Goal: Navigation & Orientation: Understand site structure

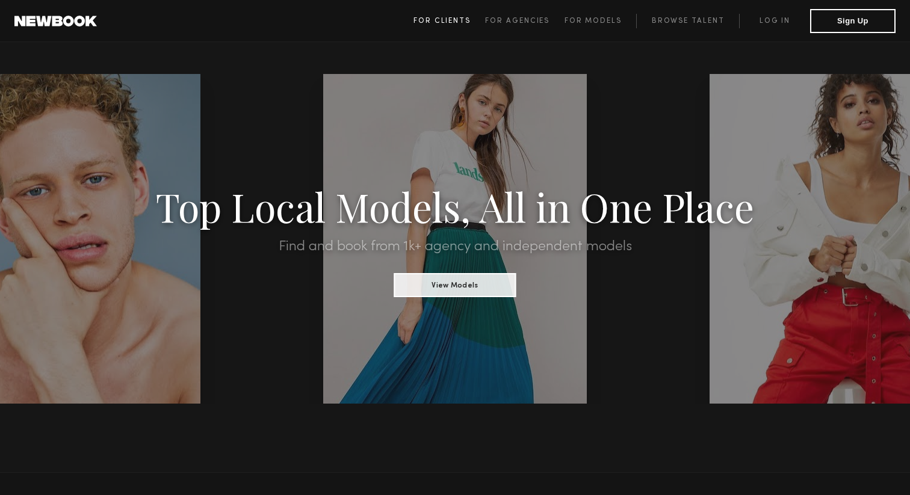
click at [439, 20] on span "For Clients" at bounding box center [441, 20] width 57 height 7
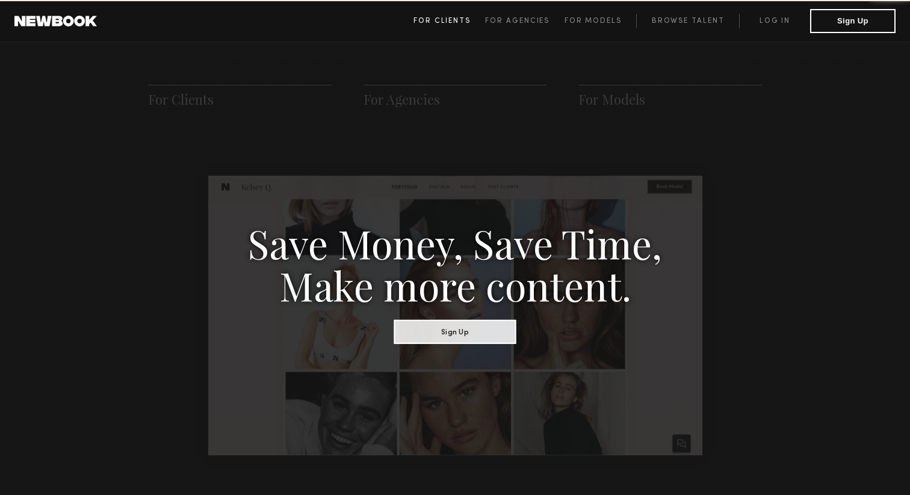
scroll to position [601, 0]
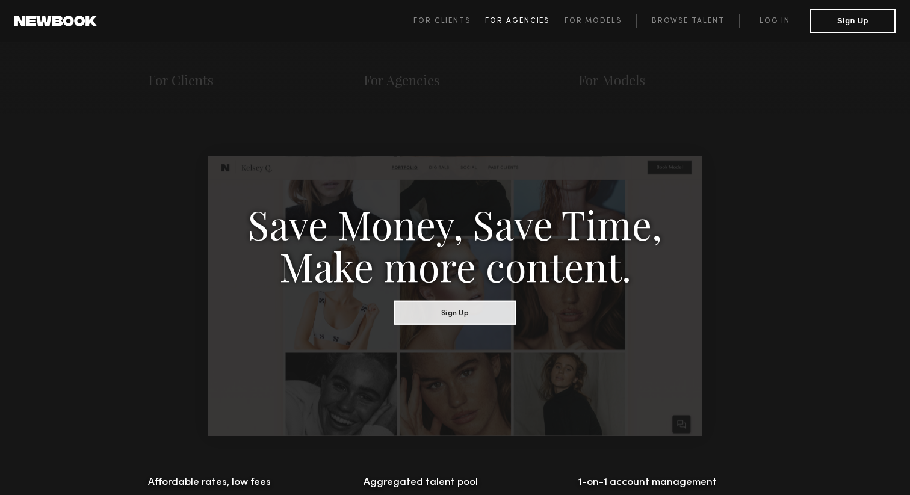
click at [497, 20] on span "For Agencies" at bounding box center [517, 20] width 64 height 7
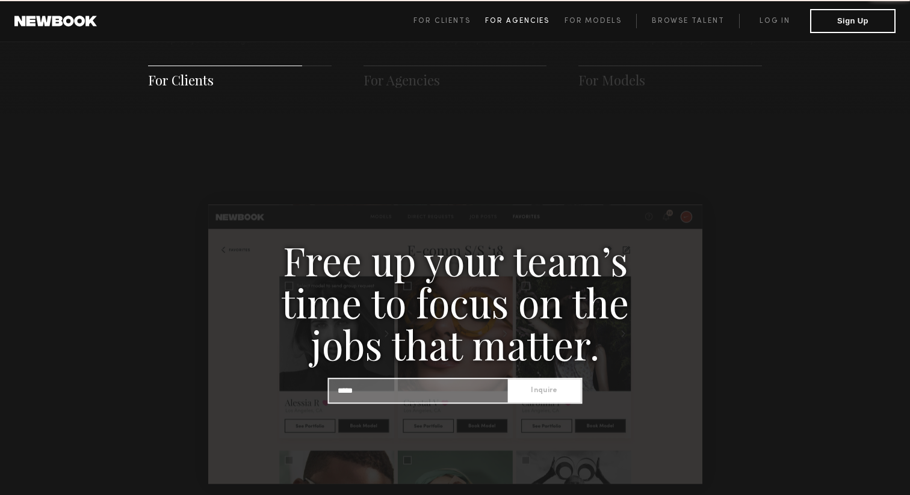
scroll to position [1159, 0]
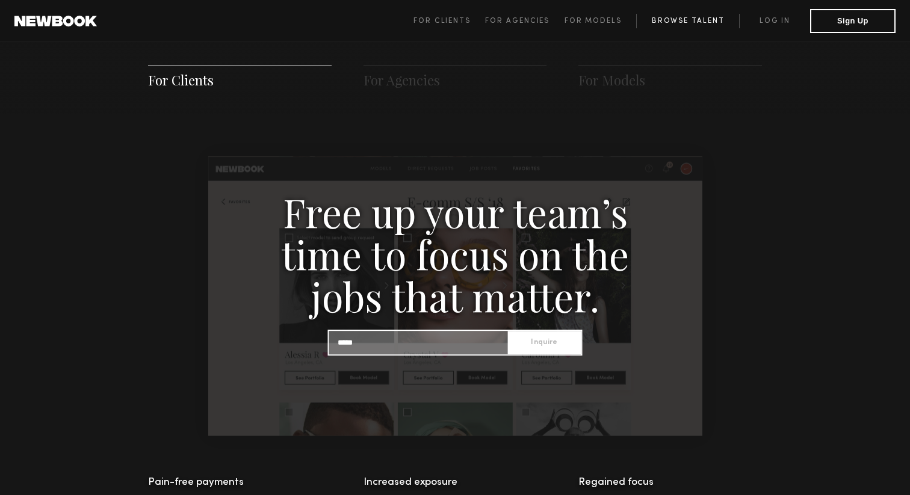
click at [705, 24] on link "Browse Talent" at bounding box center [687, 21] width 103 height 14
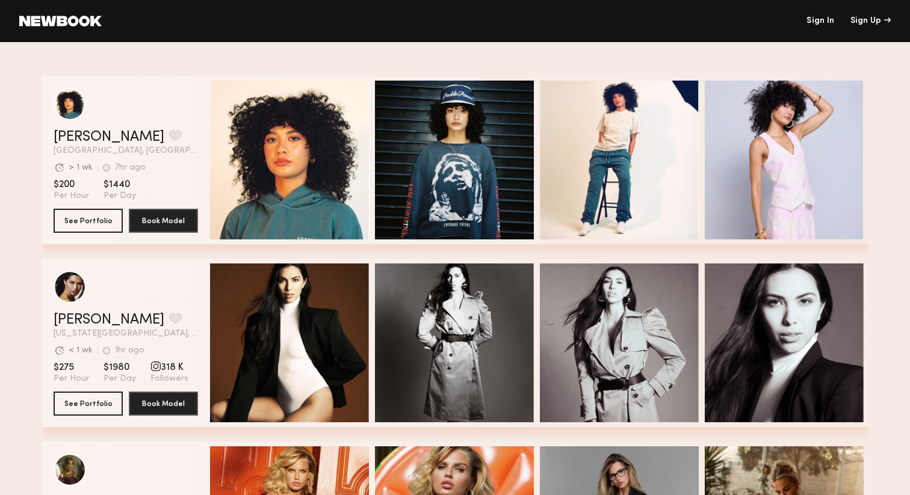
click at [48, 22] on link at bounding box center [60, 21] width 82 height 11
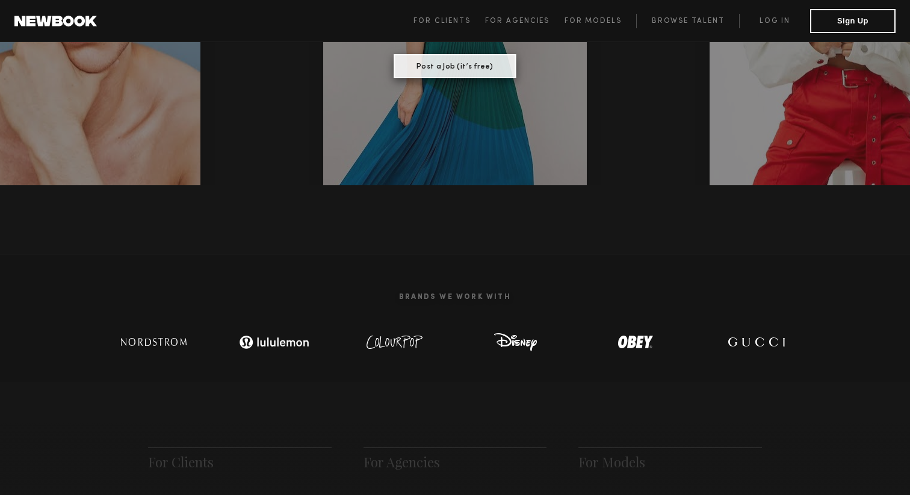
scroll to position [356, 0]
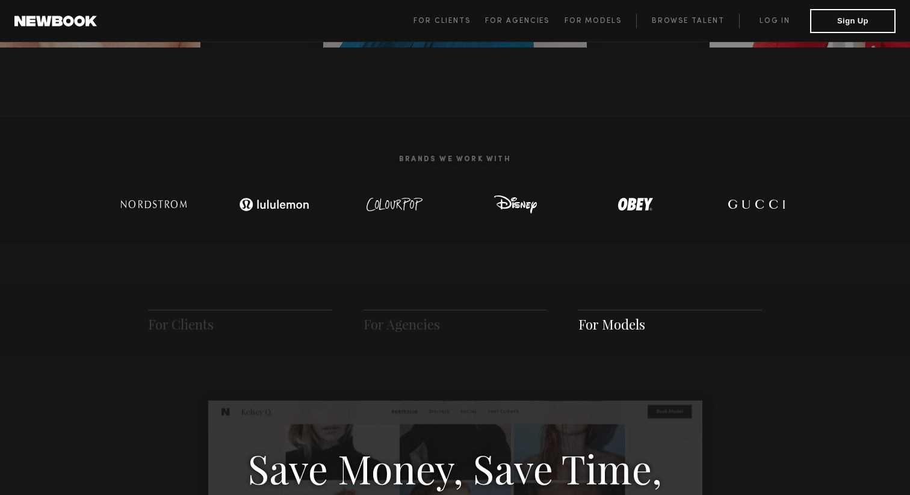
click at [626, 328] on span "For Models" at bounding box center [611, 324] width 67 height 18
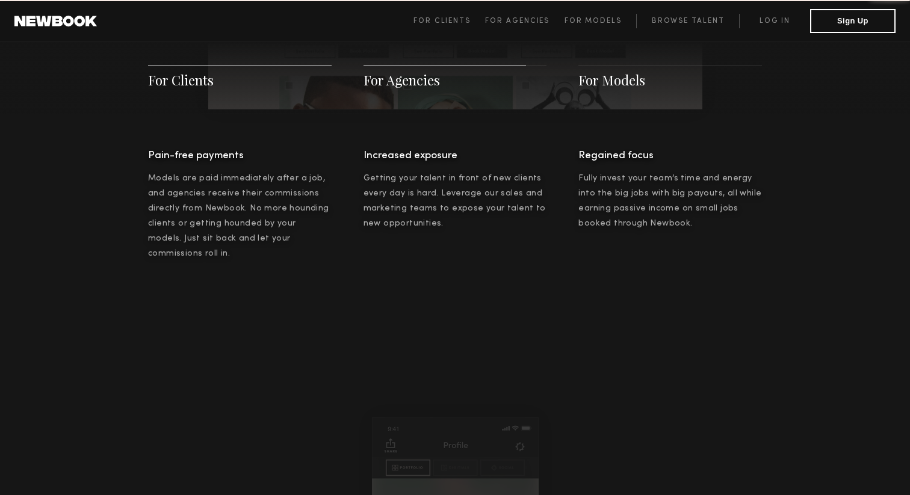
scroll to position [1732, 0]
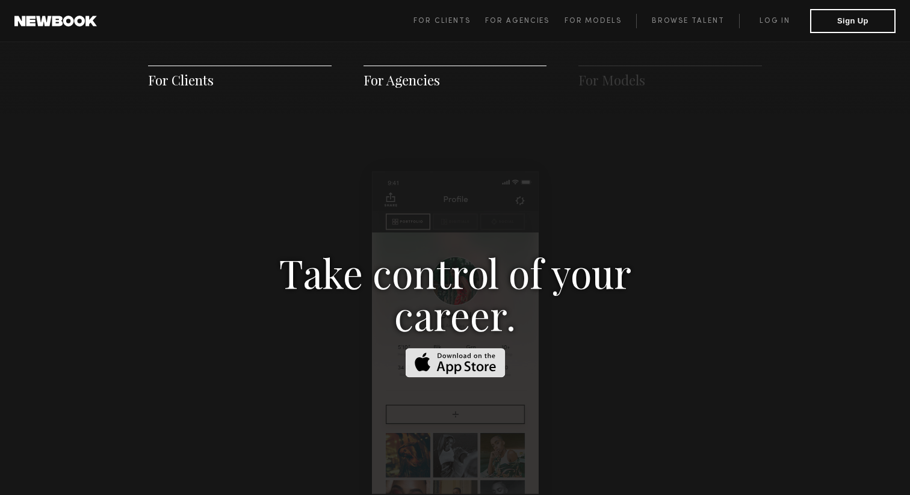
click at [389, 84] on span "For Agencies" at bounding box center [401, 80] width 76 height 18
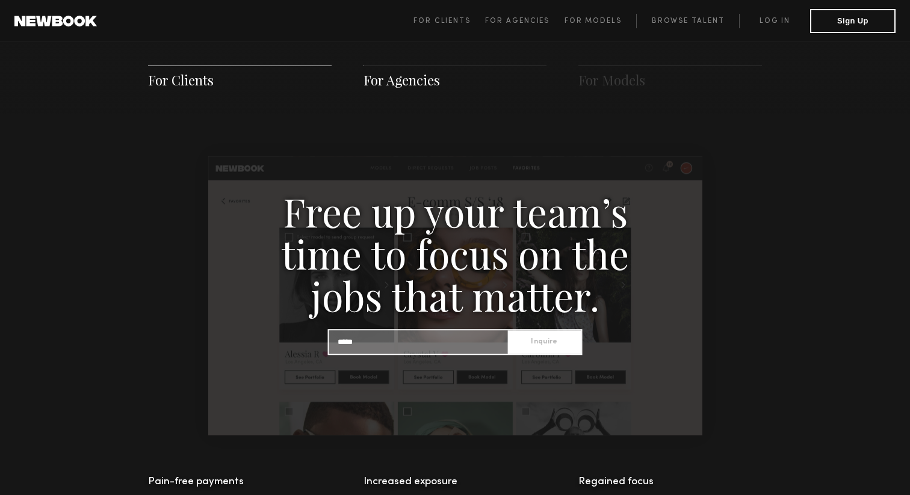
click at [191, 83] on span "For Clients" at bounding box center [181, 80] width 66 height 18
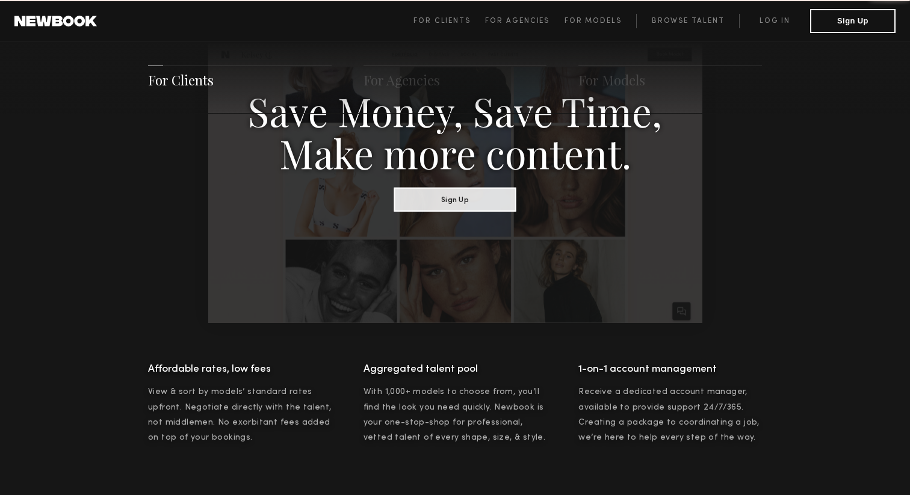
scroll to position [601, 0]
